Goal: Find specific page/section: Find specific page/section

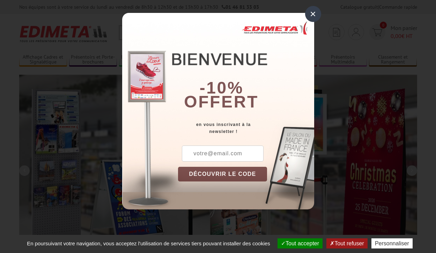
click at [299, 243] on button "Tout accepter" at bounding box center [299, 243] width 45 height 10
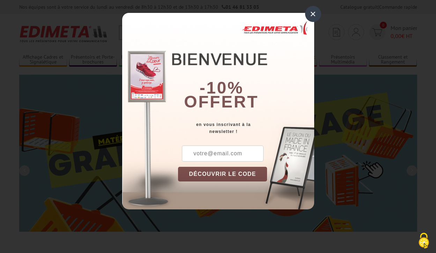
click at [312, 14] on div "×" at bounding box center [313, 14] width 16 height 16
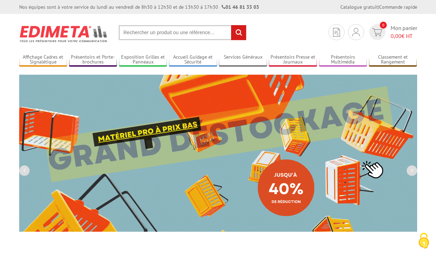
click at [0, 0] on div "Nos équipes sont à votre service du lundi au vendredi de 8h30 à 12h30 et de 13h…" at bounding box center [218, 7] width 436 height 14
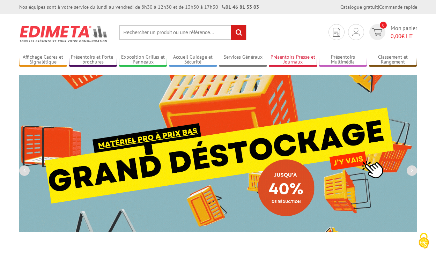
click at [293, 60] on link "Présentoirs Presse et Journaux" at bounding box center [293, 60] width 48 height 12
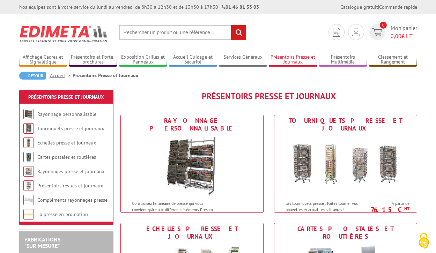
click at [293, 60] on link "Présentoirs Presse et Journaux" at bounding box center [293, 60] width 48 height 12
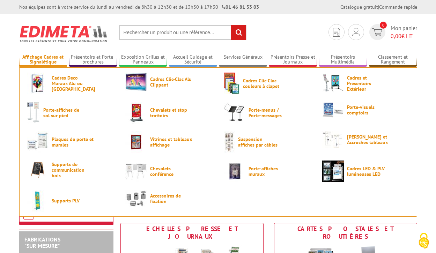
click at [43, 60] on link "Affichage Cadres et Signalétique" at bounding box center [43, 60] width 48 height 12
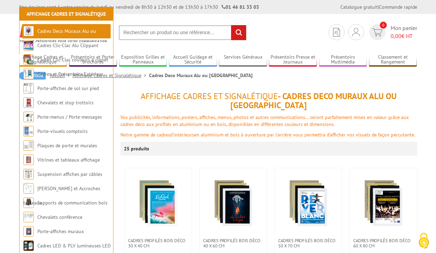
scroll to position [101, 0]
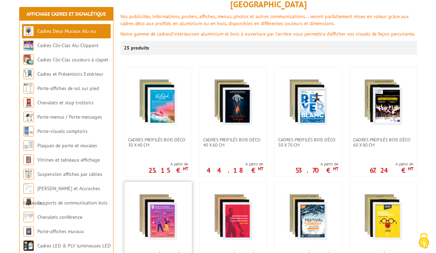
click at [158, 252] on span "Cadres Profilés Bois Déco 70 x 100 cm" at bounding box center [158, 257] width 60 height 10
